Goal: Navigation & Orientation: Find specific page/section

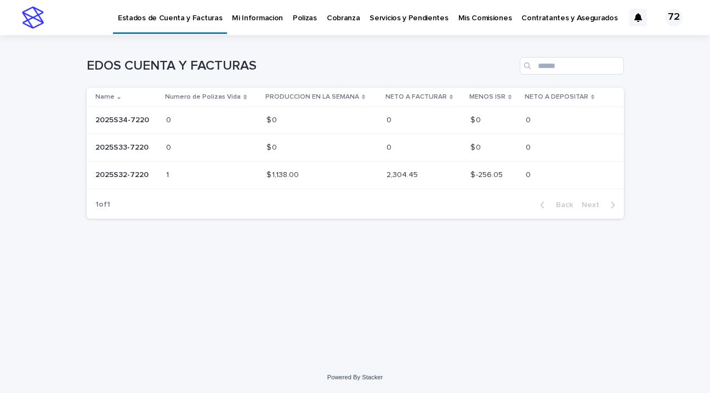
click at [259, 12] on p "Mi Informacion" at bounding box center [257, 11] width 51 height 23
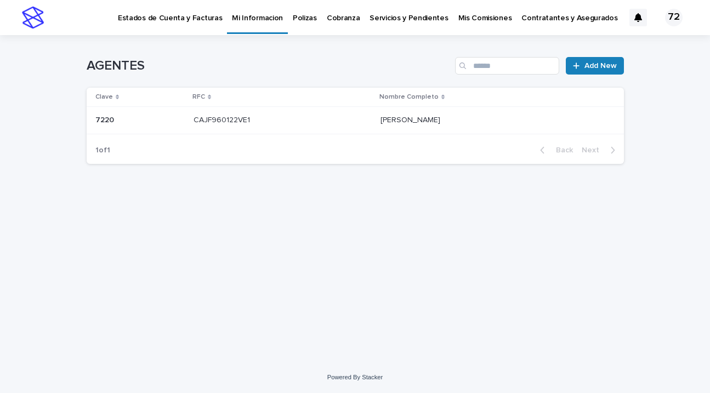
click at [297, 18] on p "Polizas" at bounding box center [305, 11] width 24 height 23
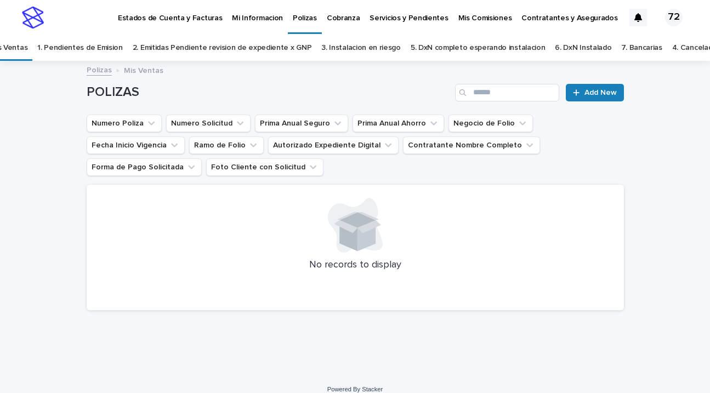
click at [337, 20] on p "Cobranza" at bounding box center [343, 11] width 33 height 23
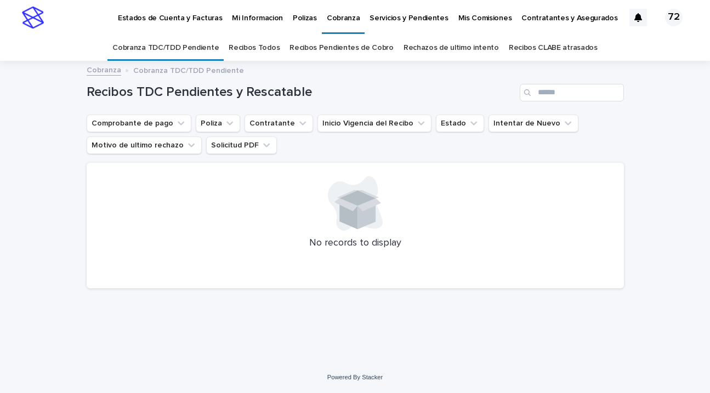
click at [372, 16] on p "Servicios y Pendientes" at bounding box center [408, 11] width 78 height 23
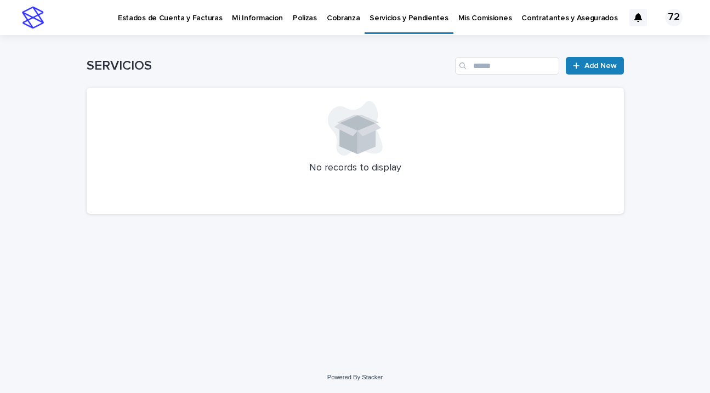
click at [473, 17] on p "Mis Comisiones" at bounding box center [485, 11] width 54 height 23
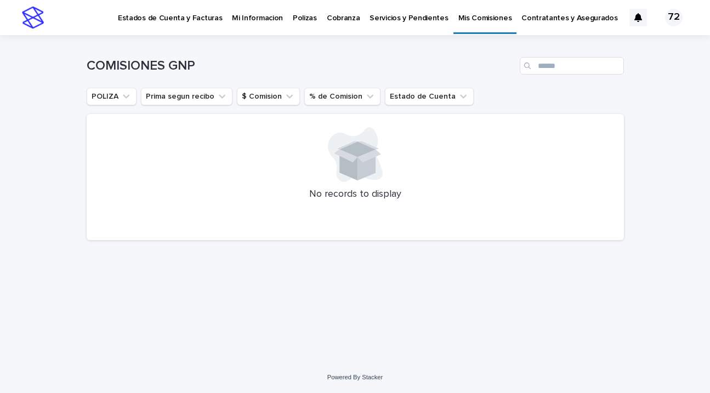
click at [541, 17] on p "Contratantes y Asegurados" at bounding box center [569, 11] width 96 height 23
